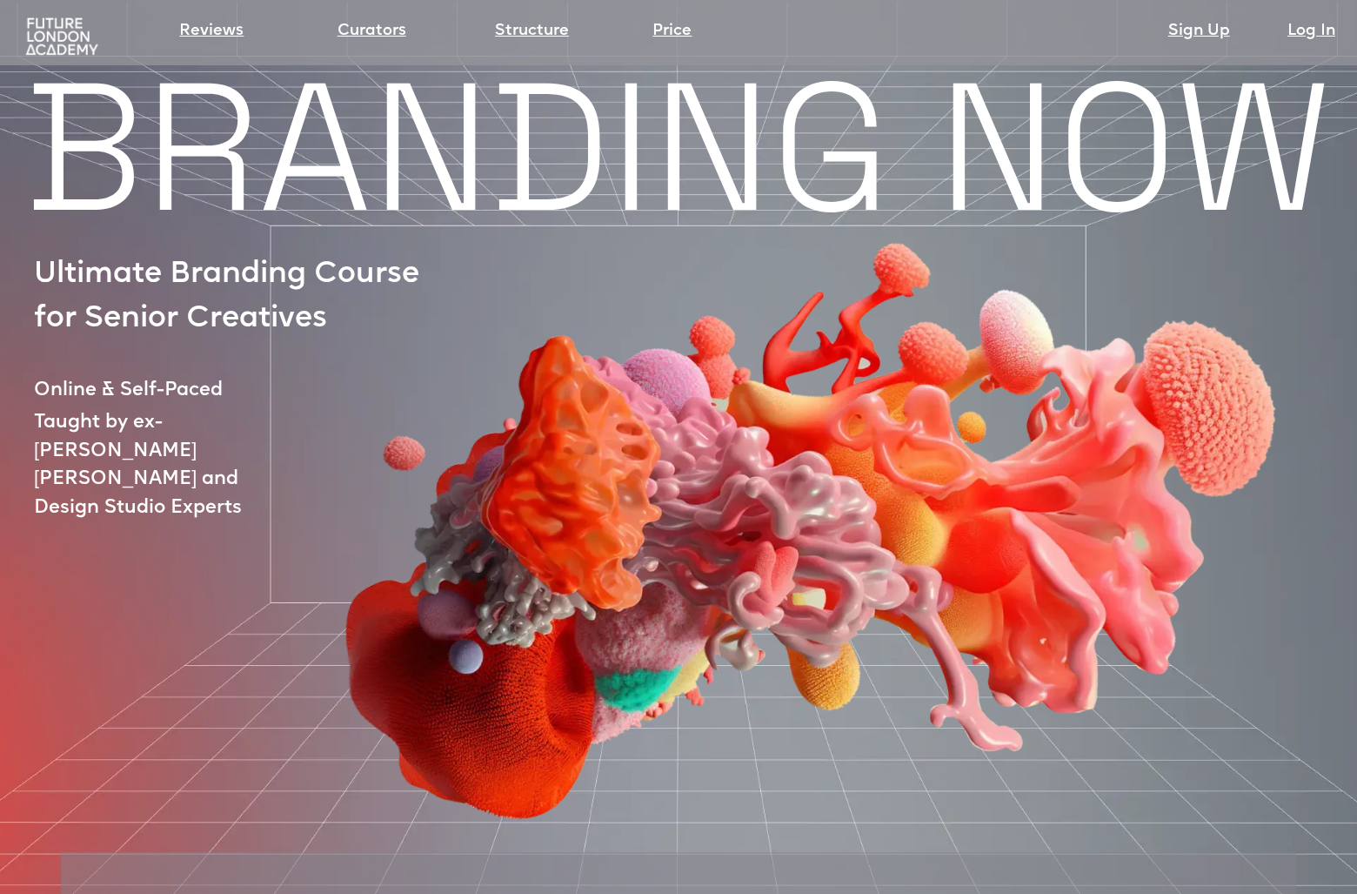
click at [197, 443] on div at bounding box center [760, 463] width 1330 height 725
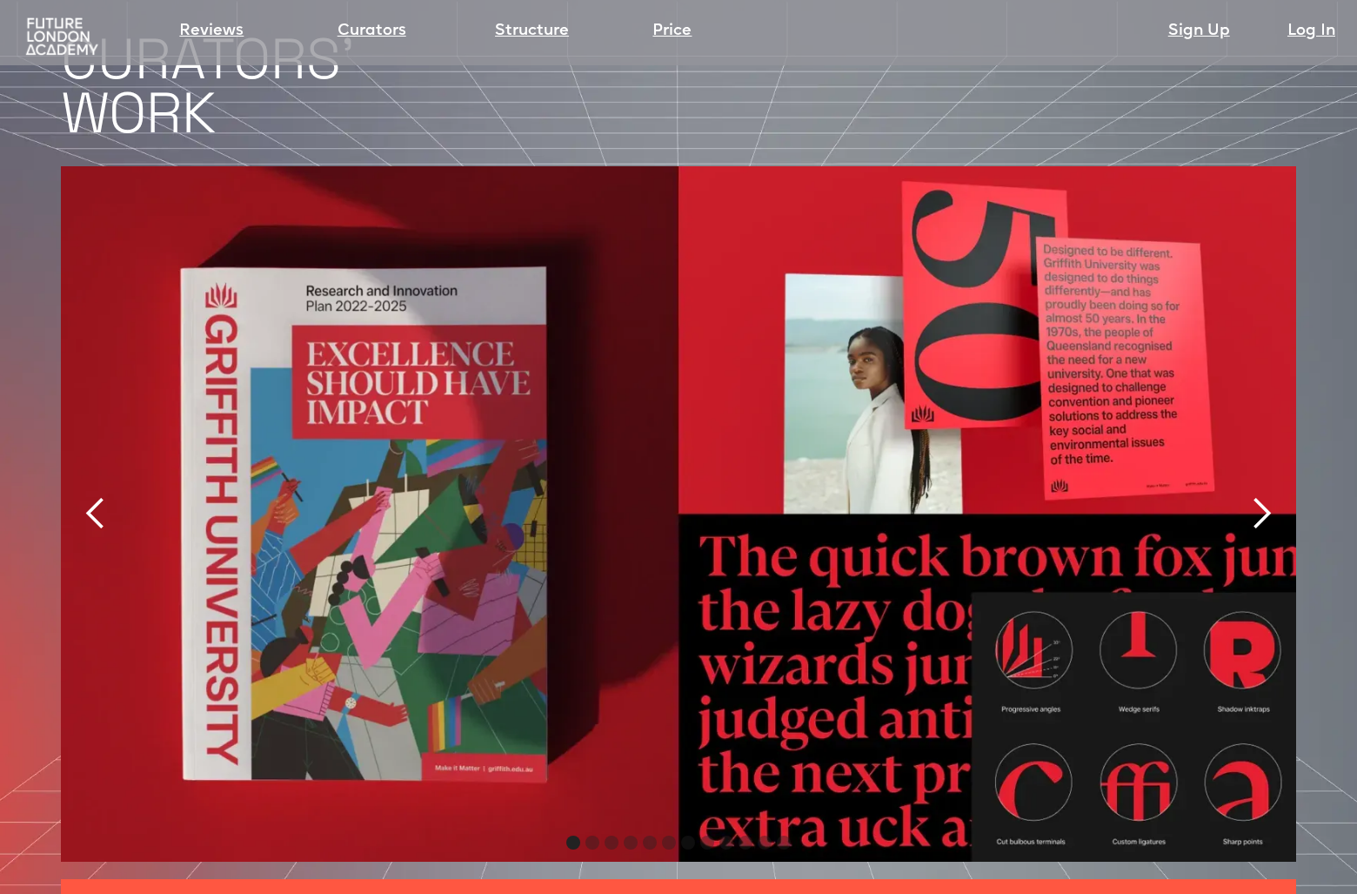
scroll to position [3653, 0]
click at [1266, 495] on div "next slide" at bounding box center [1261, 512] width 35 height 35
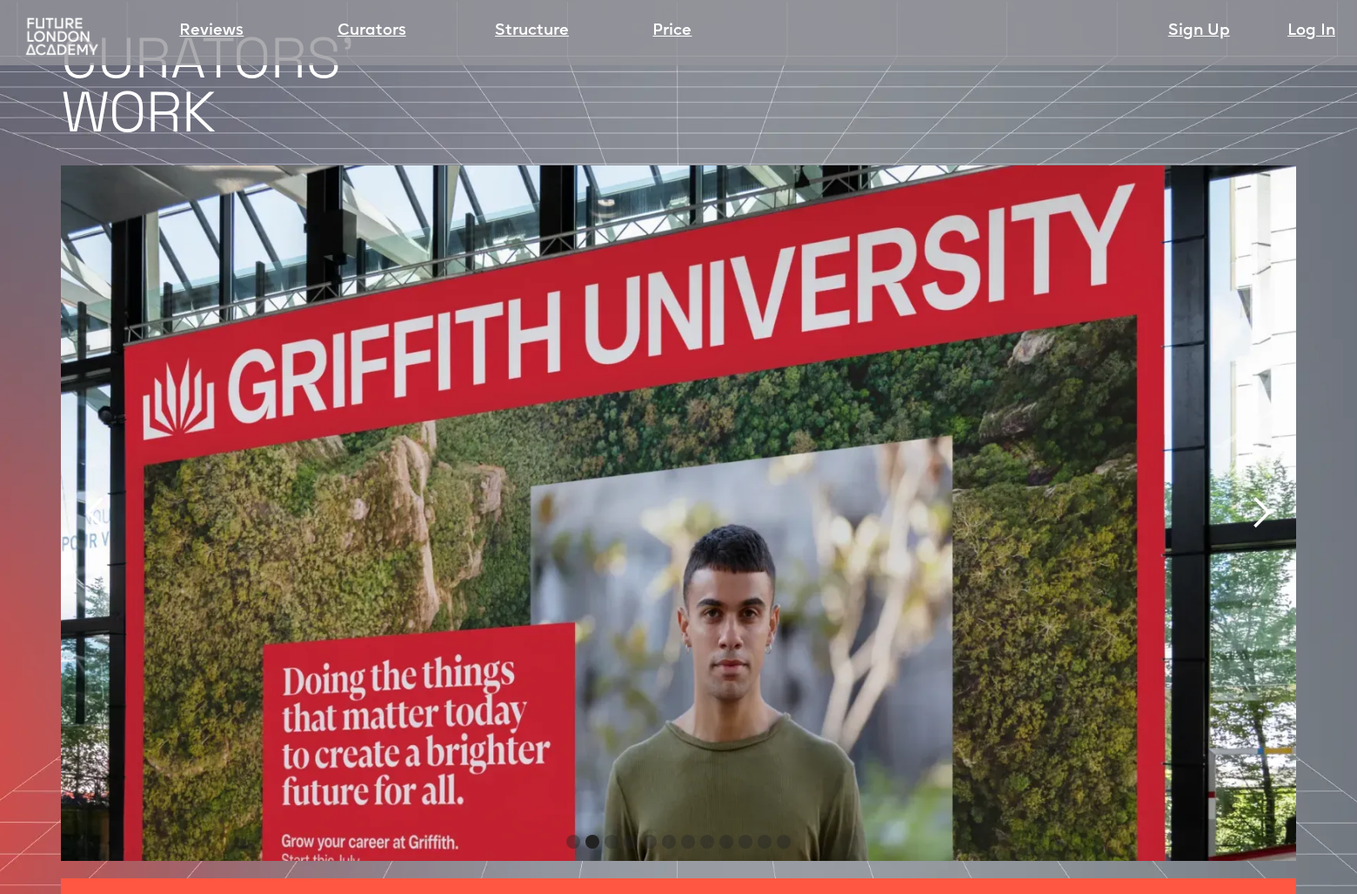
click at [1266, 495] on div "next slide" at bounding box center [1261, 512] width 35 height 35
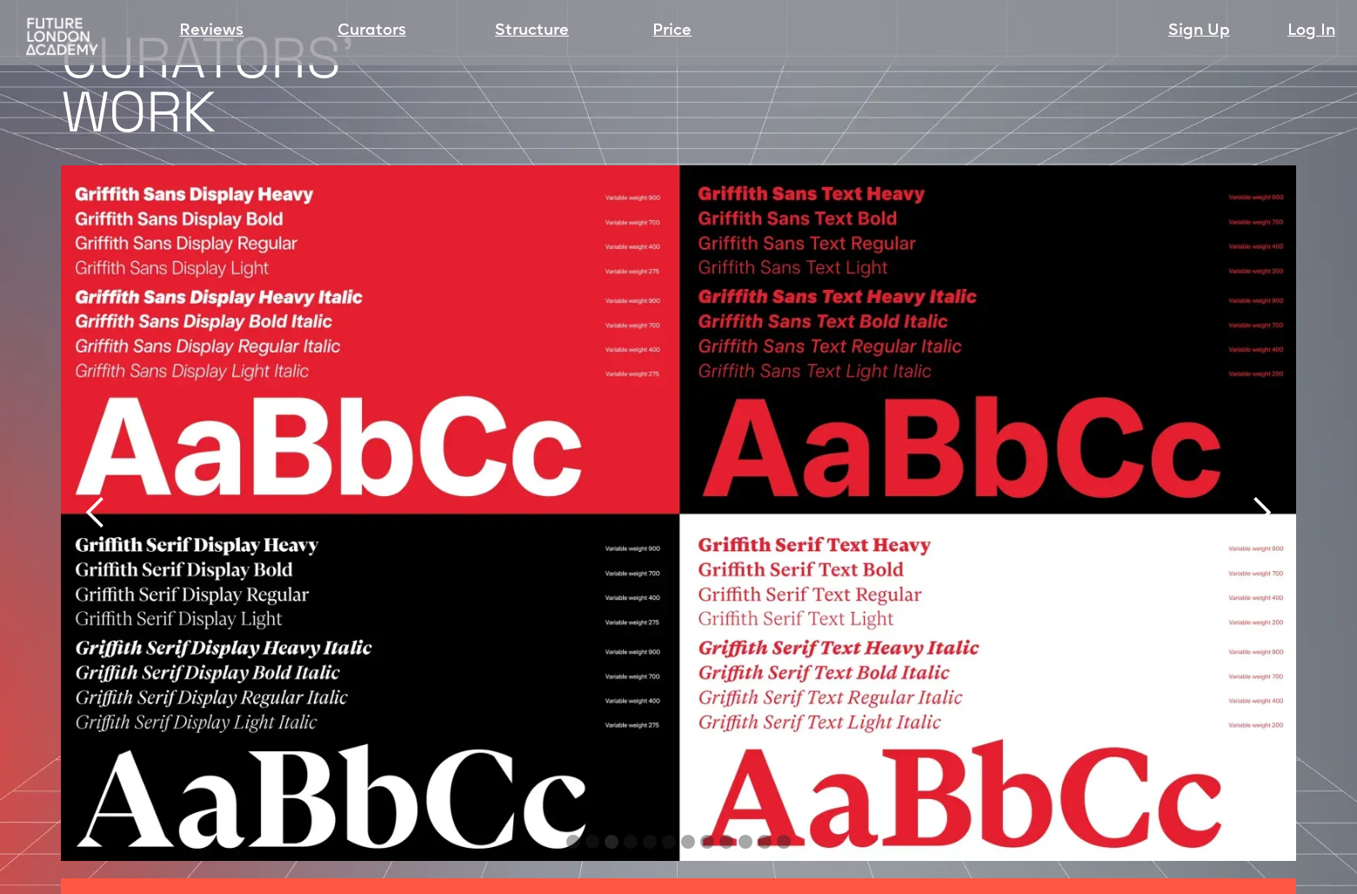
click at [1266, 495] on div "next slide" at bounding box center [1261, 512] width 35 height 35
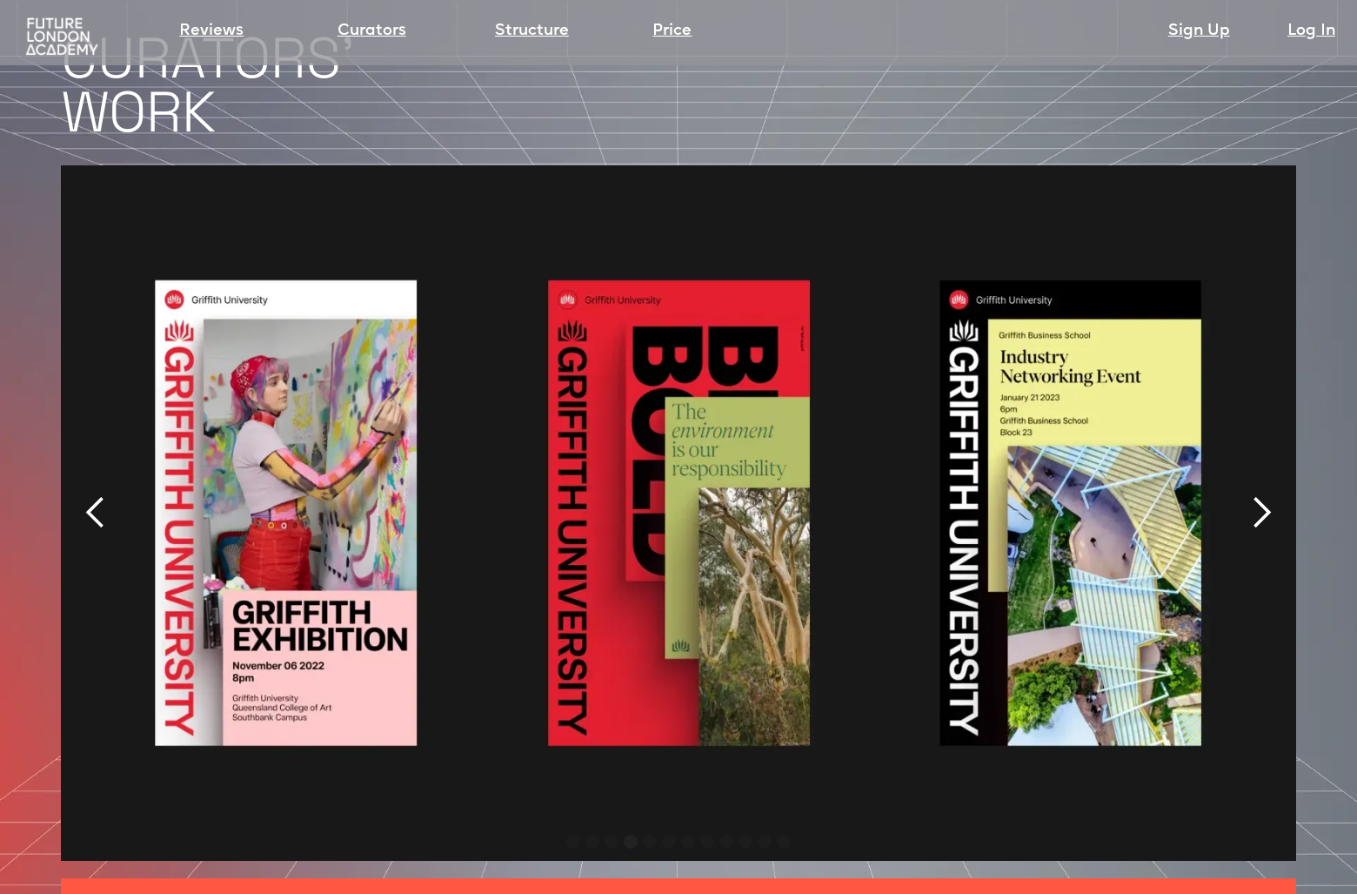
click at [1266, 495] on div "next slide" at bounding box center [1261, 512] width 35 height 35
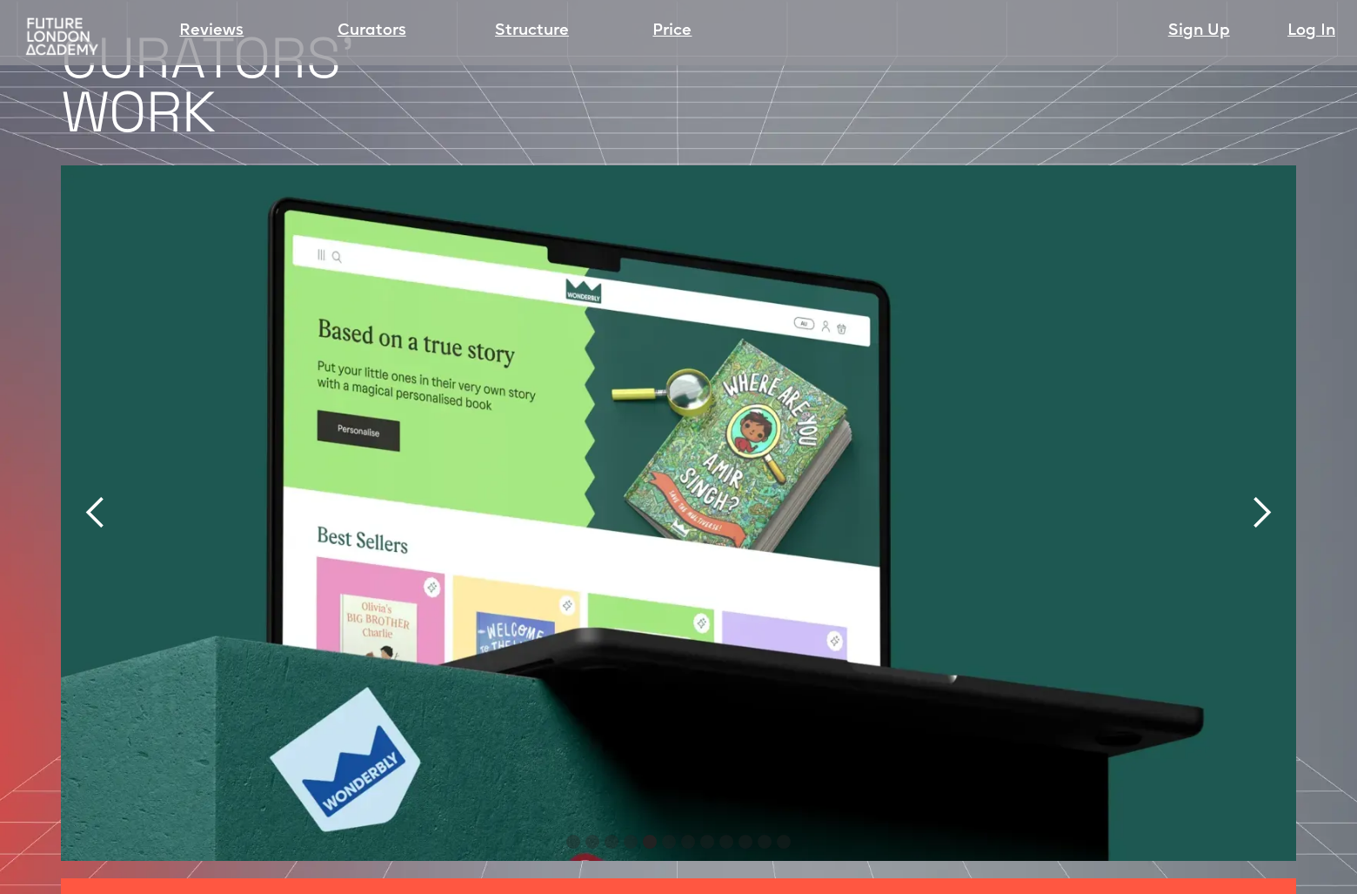
click at [1266, 495] on div "next slide" at bounding box center [1261, 512] width 35 height 35
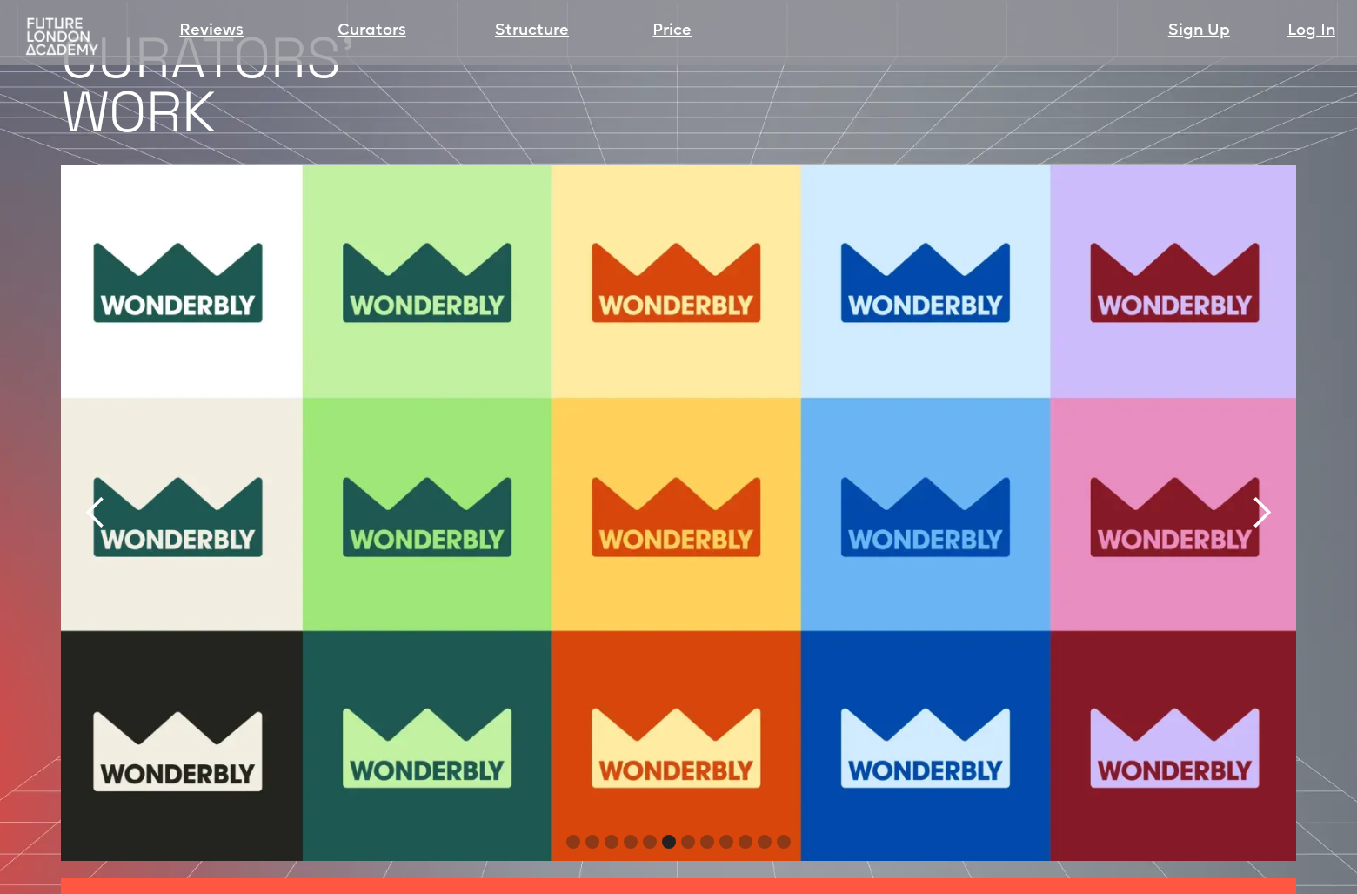
click at [1266, 495] on div "next slide" at bounding box center [1261, 512] width 35 height 35
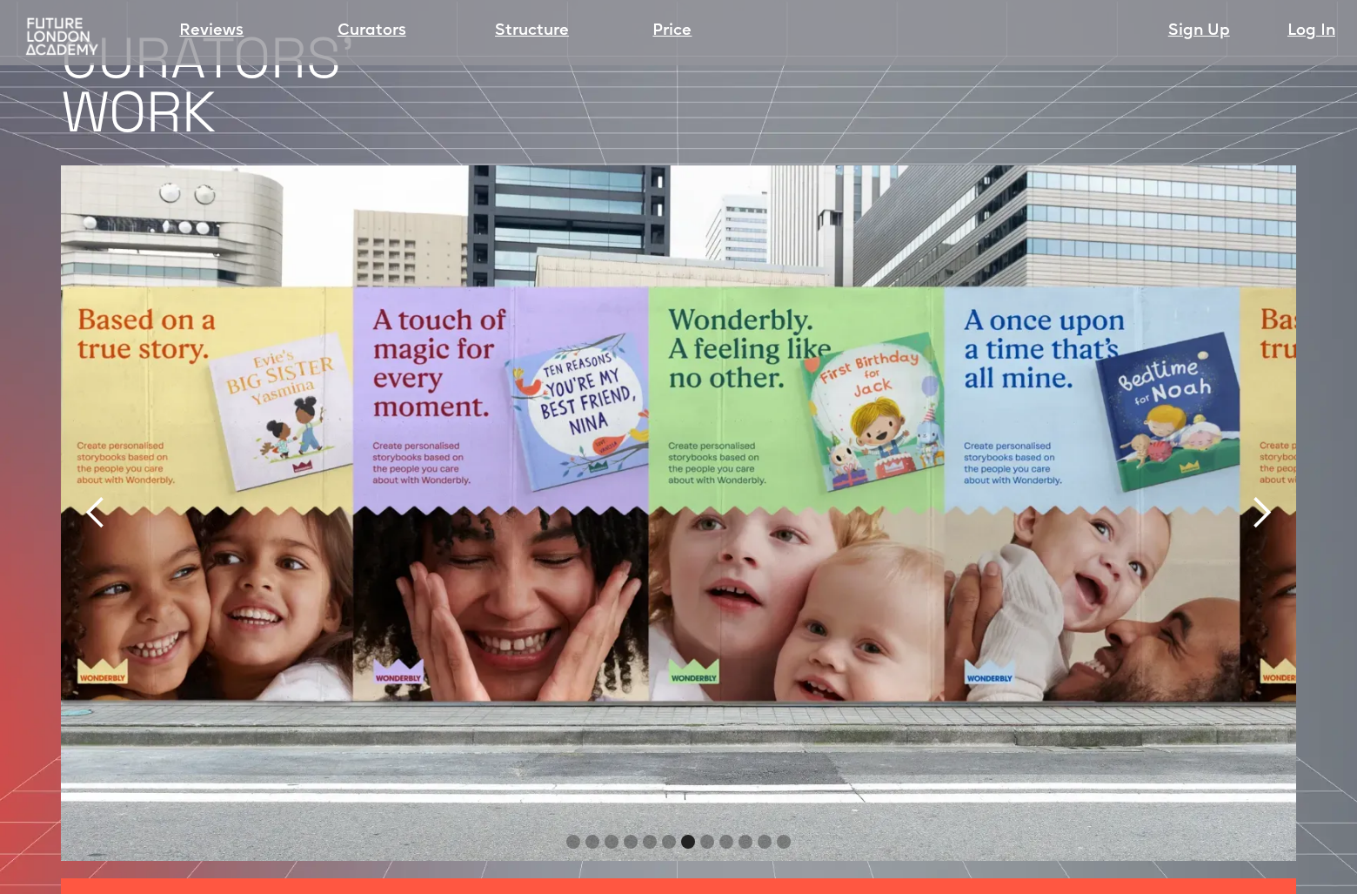
click at [1266, 495] on div "next slide" at bounding box center [1261, 512] width 35 height 35
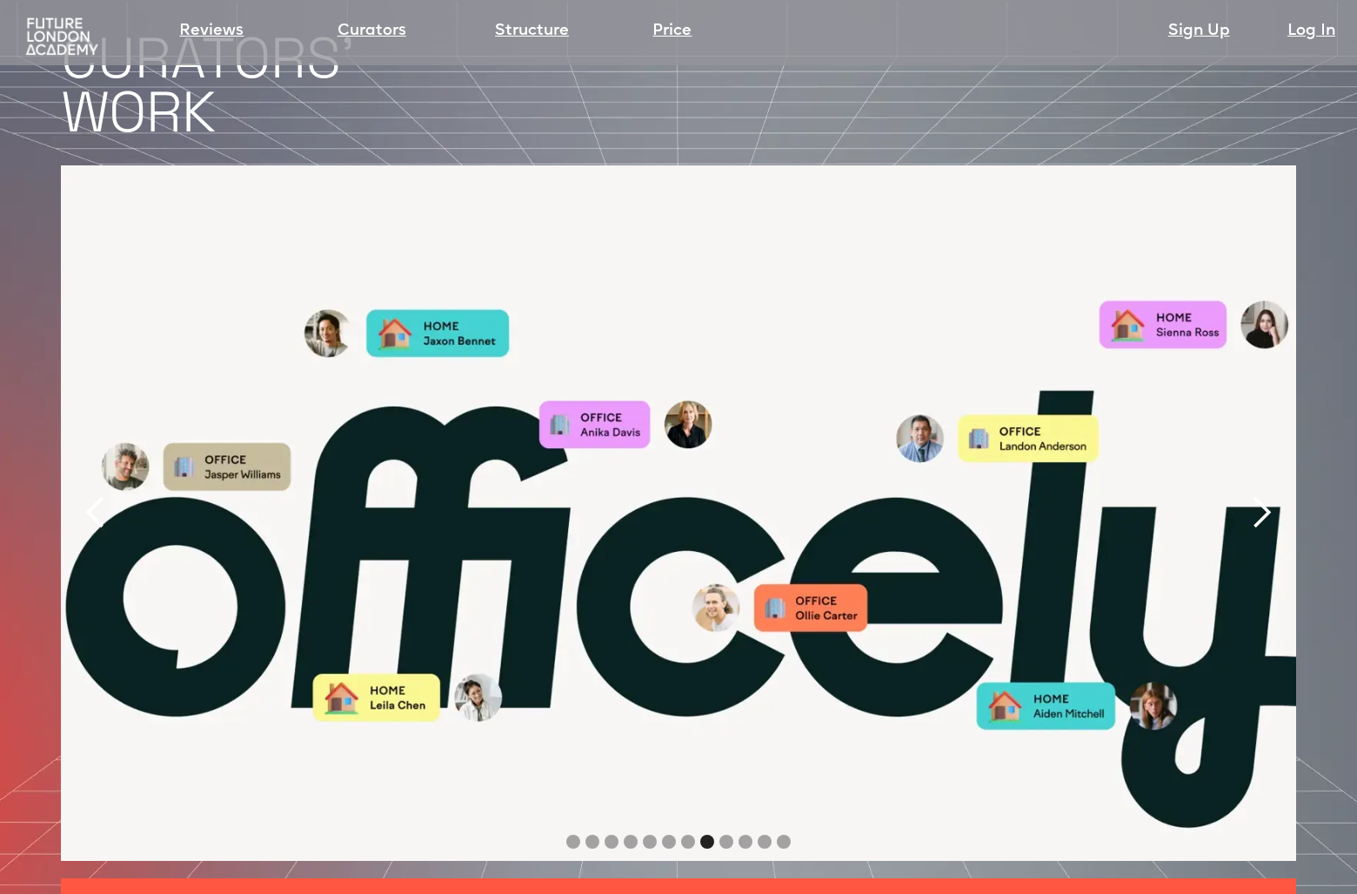
click at [1266, 495] on div "next slide" at bounding box center [1261, 512] width 35 height 35
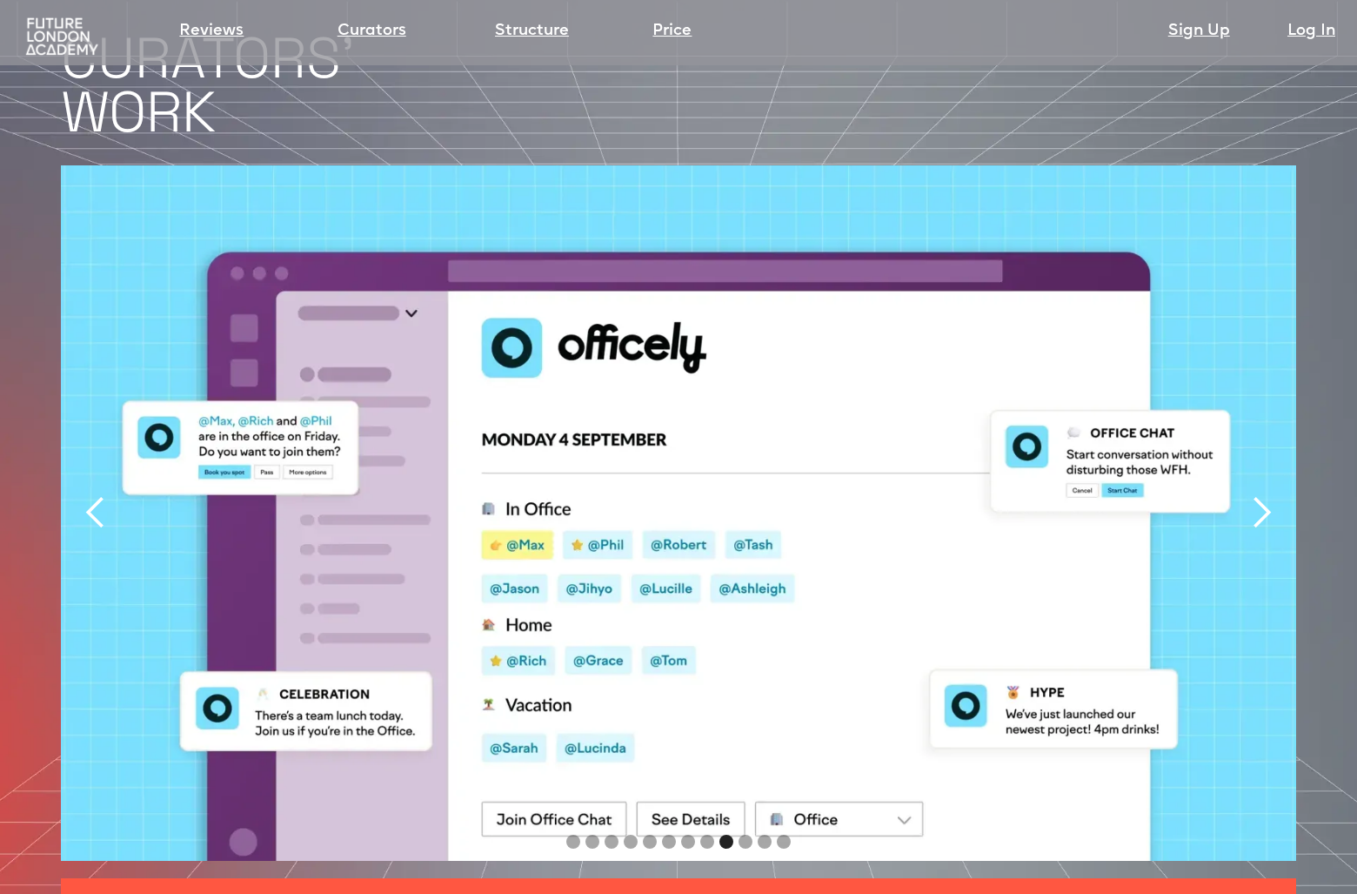
click at [1266, 495] on div "next slide" at bounding box center [1261, 512] width 35 height 35
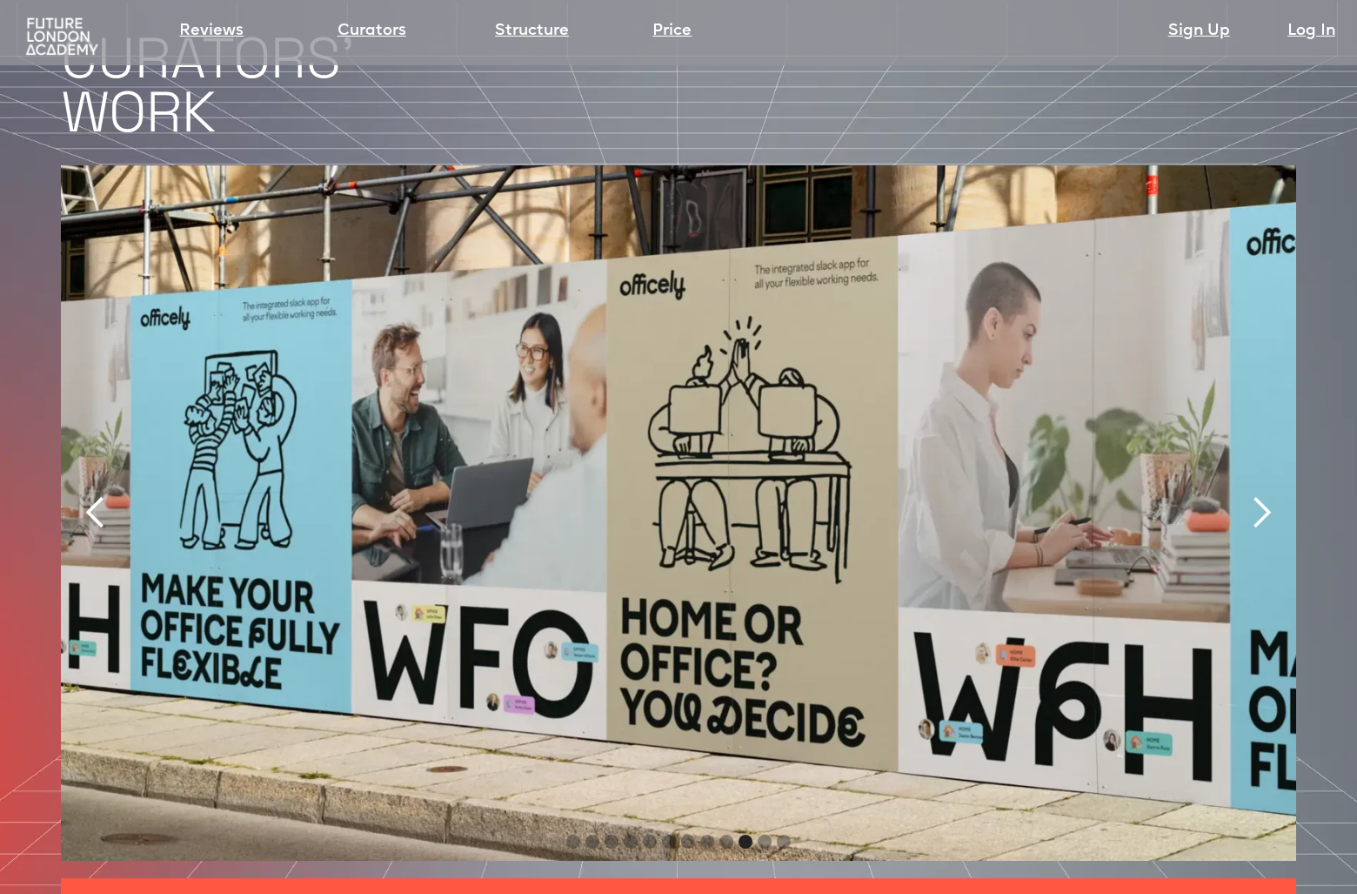
click at [1266, 495] on div "next slide" at bounding box center [1261, 512] width 35 height 35
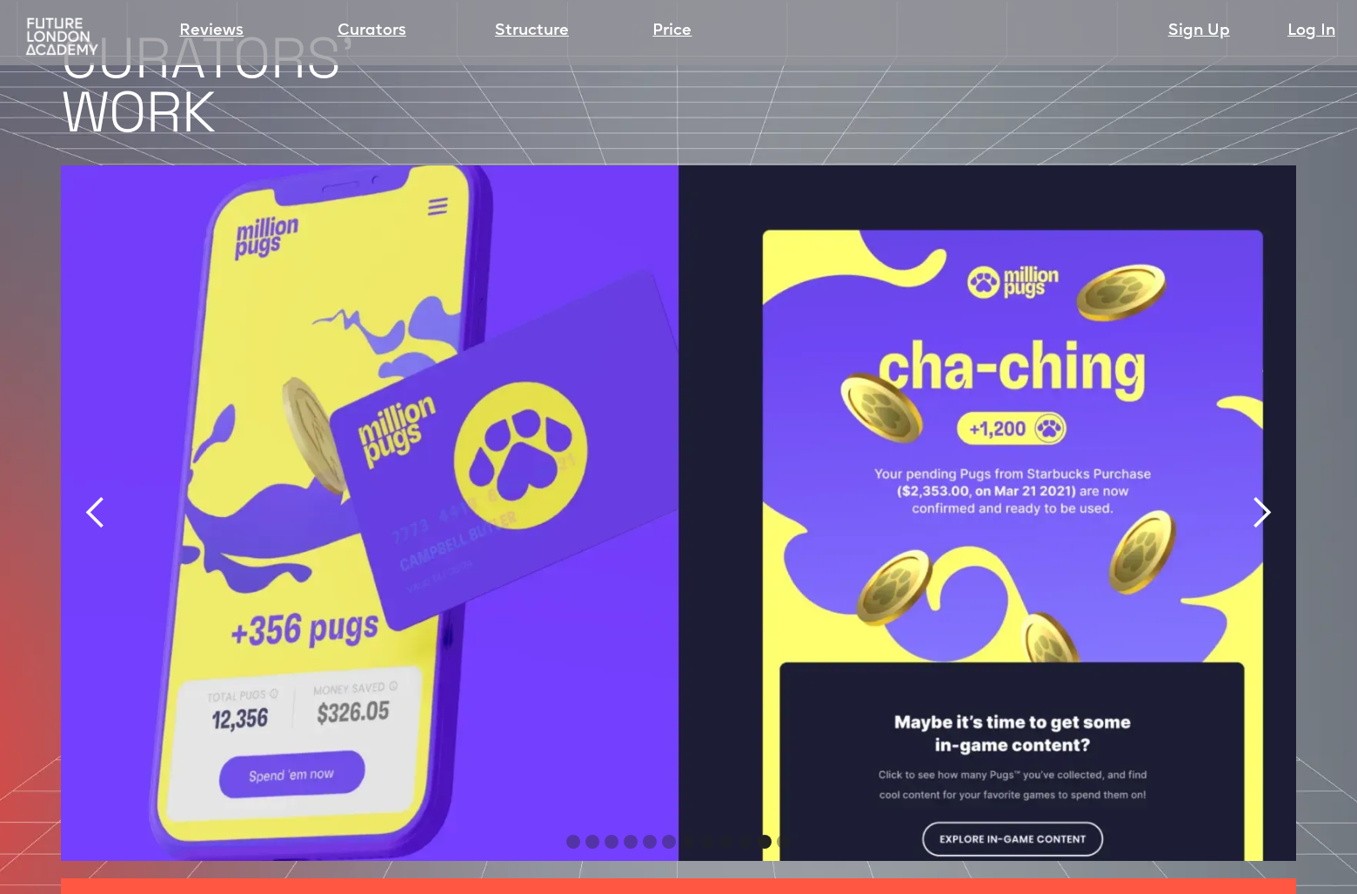
click at [1265, 495] on div "next slide" at bounding box center [1261, 512] width 35 height 35
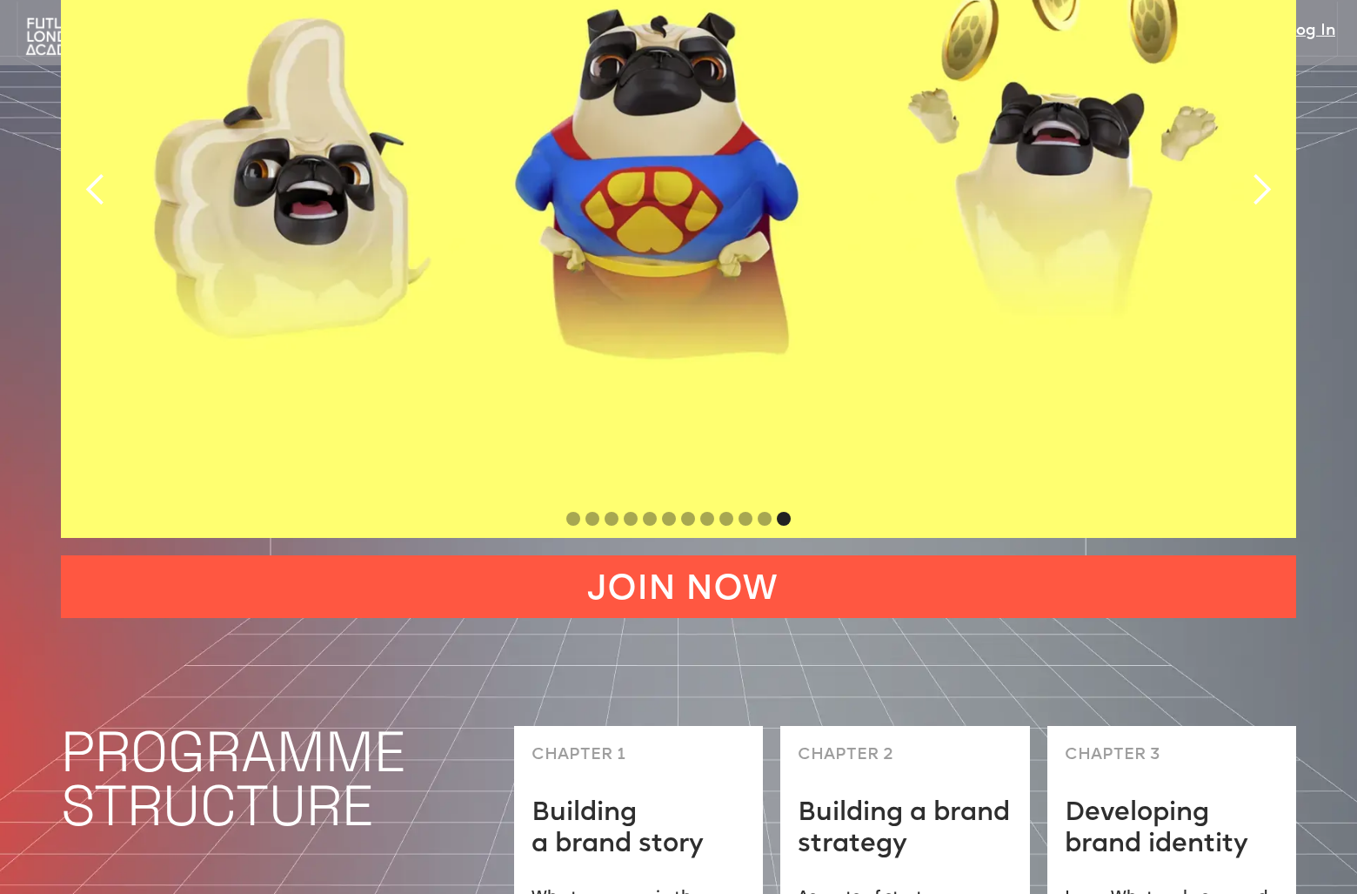
scroll to position [4005, 0]
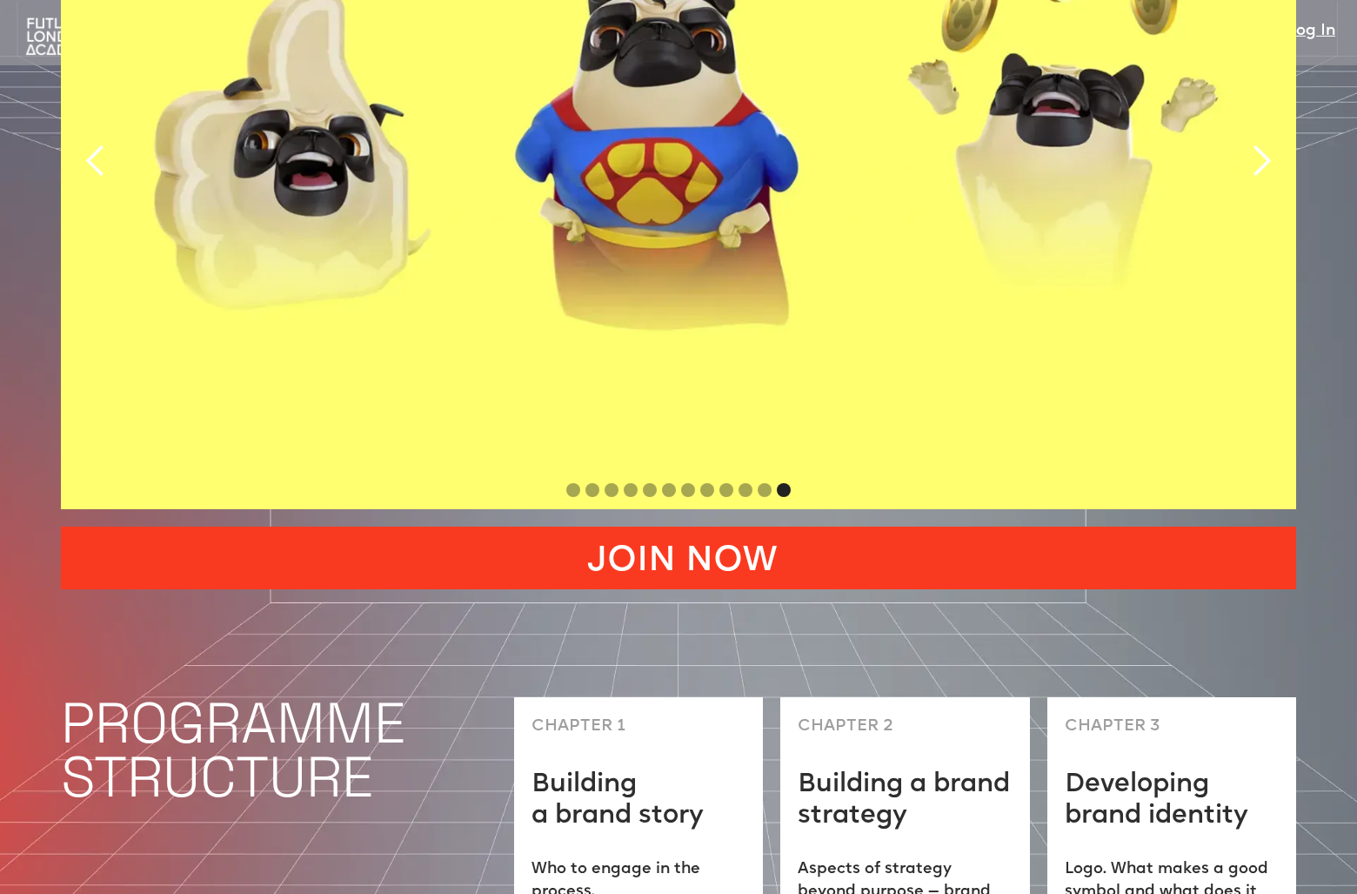
click at [1205, 526] on link "JOIN NOW" at bounding box center [678, 557] width 1235 height 63
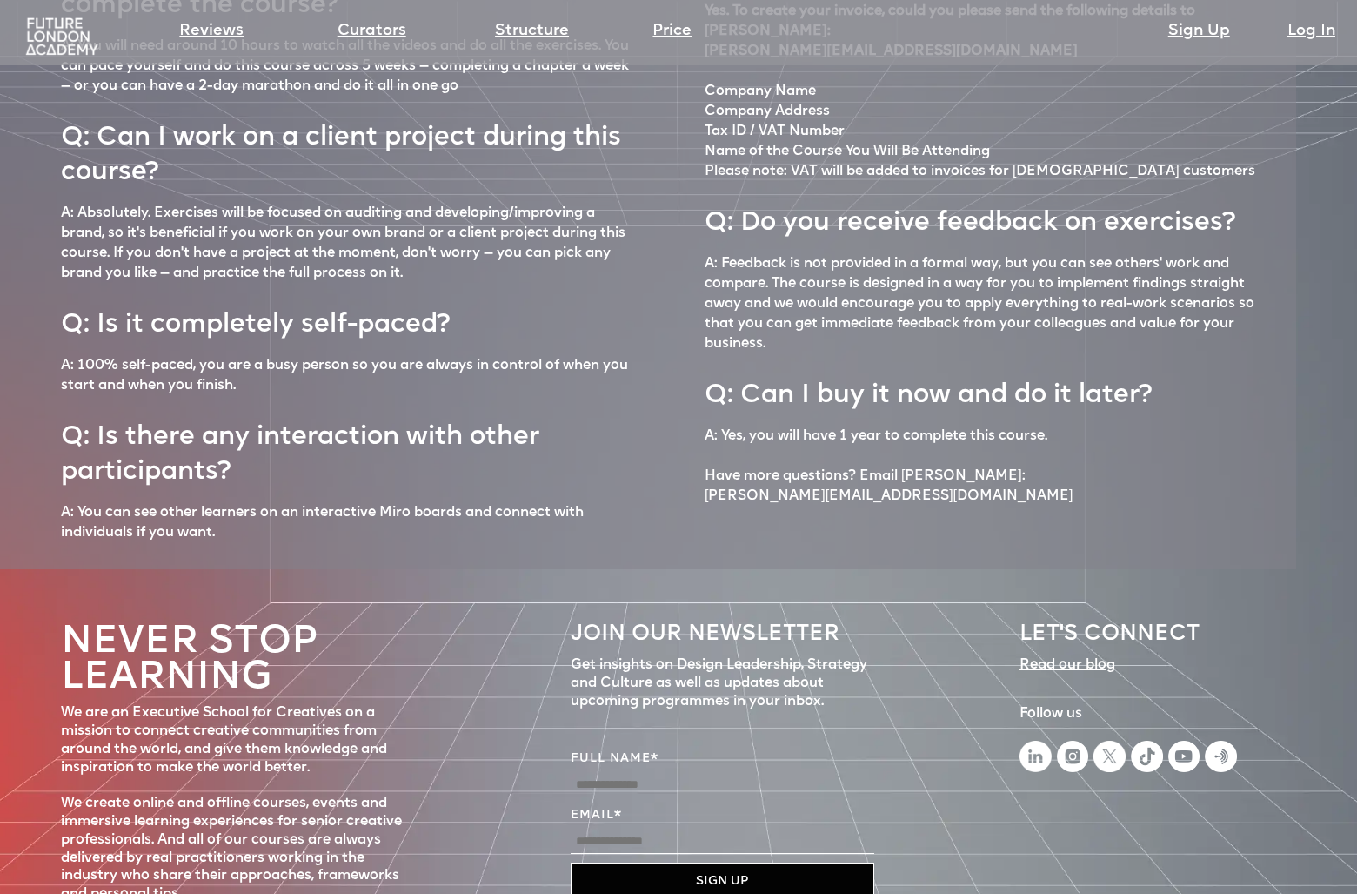
scroll to position [7408, 0]
